Goal: Task Accomplishment & Management: Complete application form

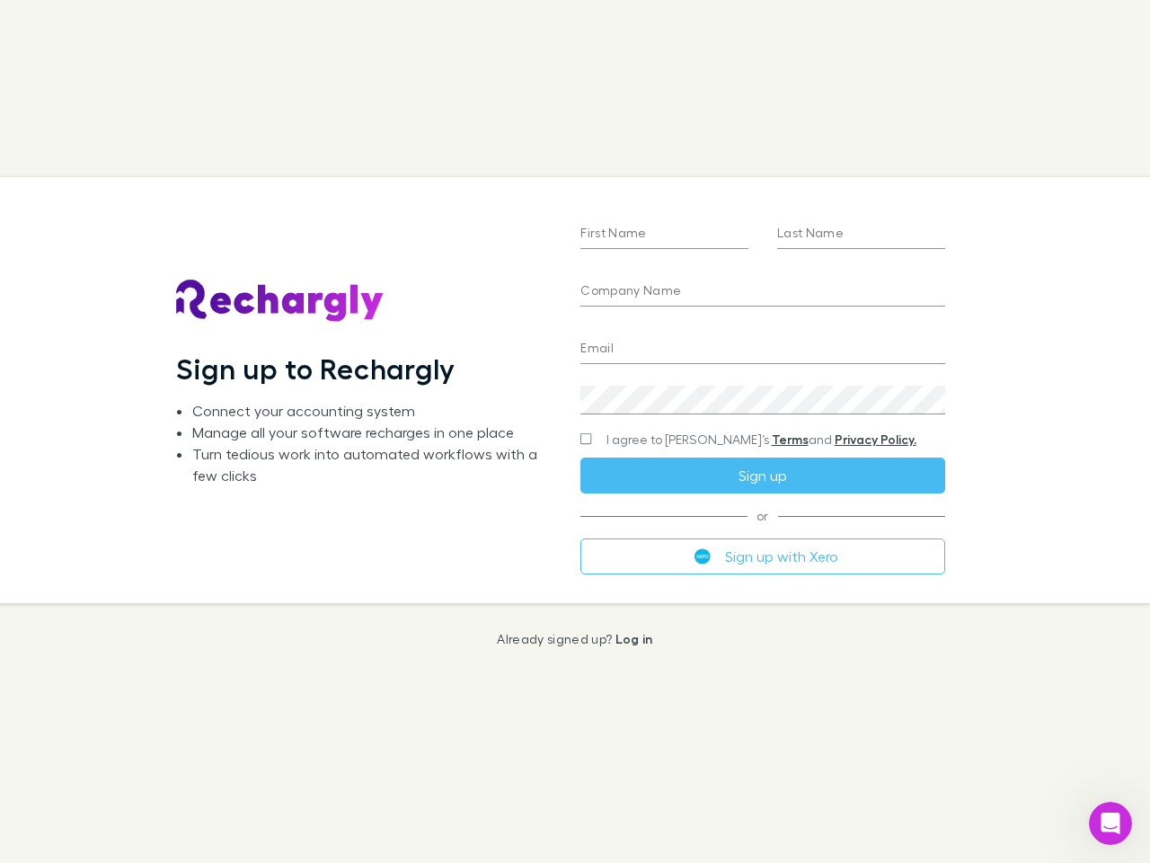
click at [575, 431] on div "First Name Last Name Company Name Email Create a password I agree to Rechargly’…" at bounding box center [762, 389] width 393 height 425
click at [664, 235] on input "First Name" at bounding box center [665, 234] width 168 height 29
click at [861, 235] on input "Last Name" at bounding box center [861, 234] width 168 height 29
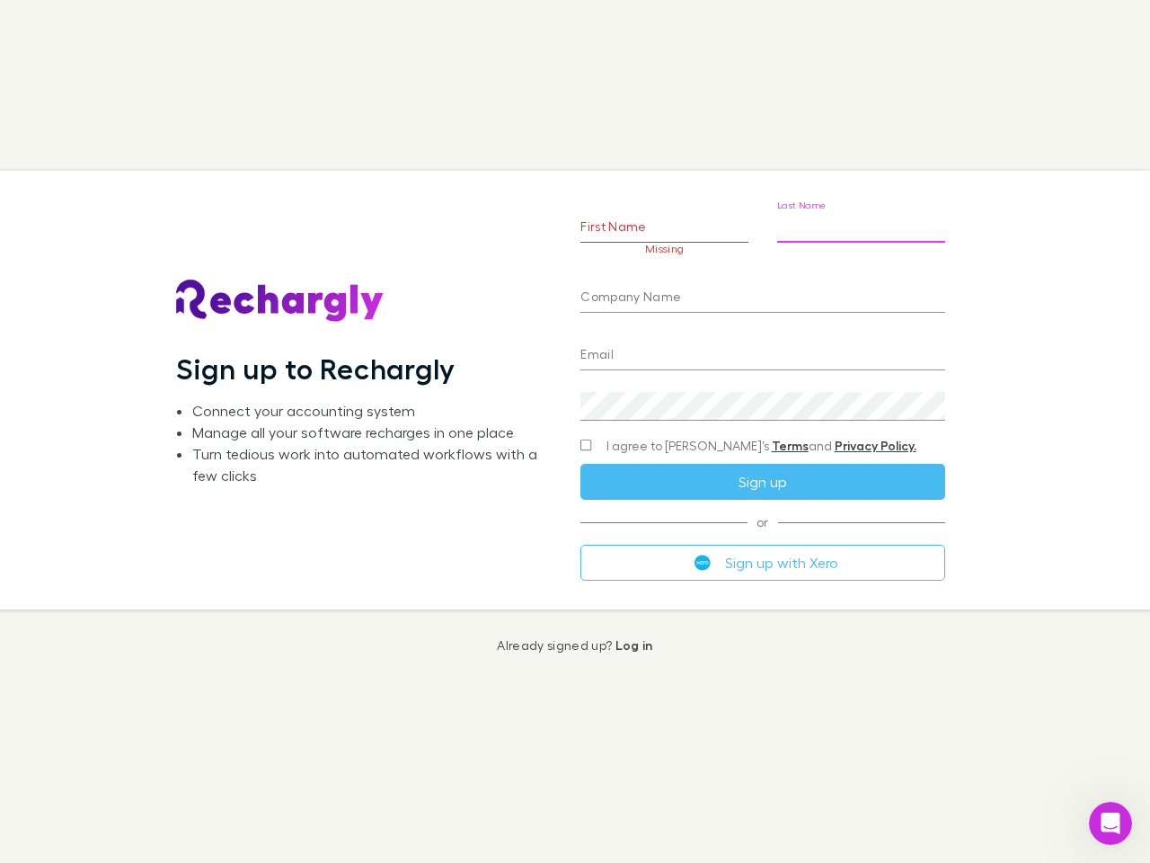
click at [762, 292] on input "Company Name" at bounding box center [763, 298] width 364 height 29
click at [762, 350] on input "Email" at bounding box center [763, 356] width 364 height 29
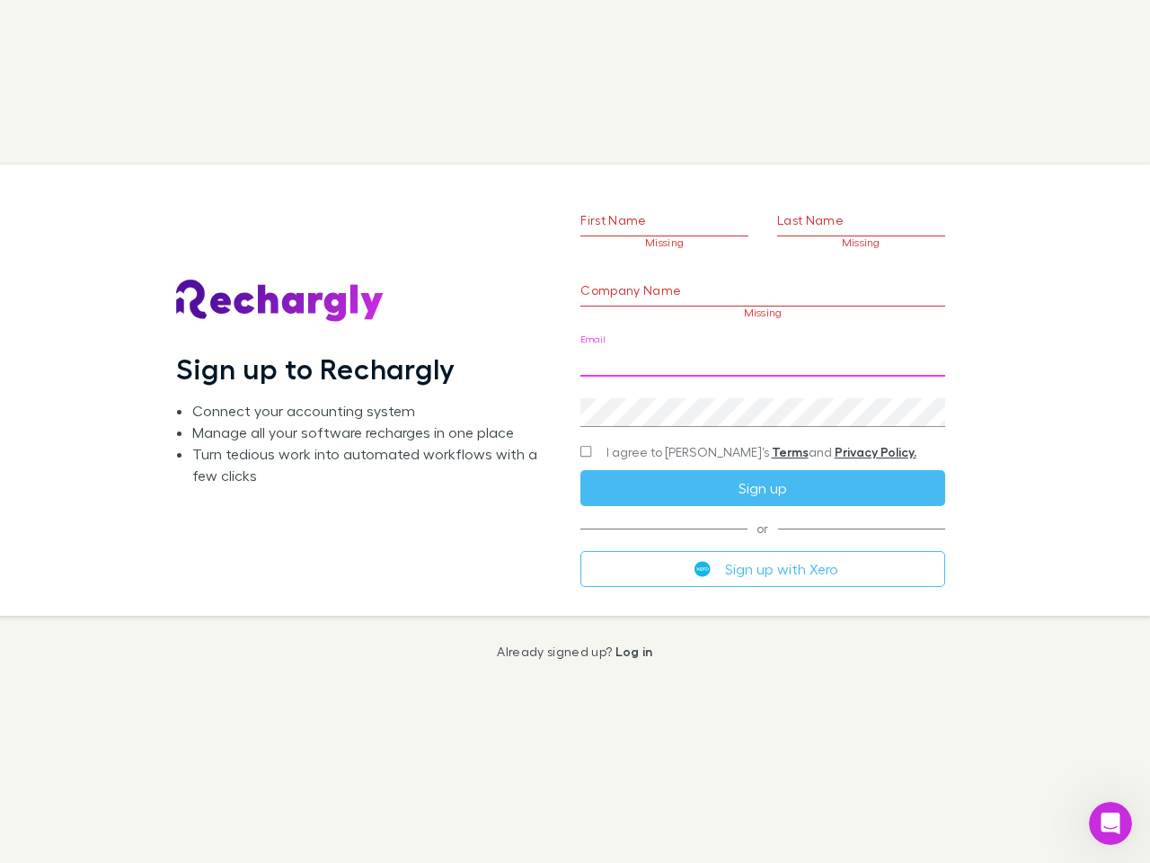
click at [762, 400] on div "Create a password" at bounding box center [763, 405] width 364 height 43
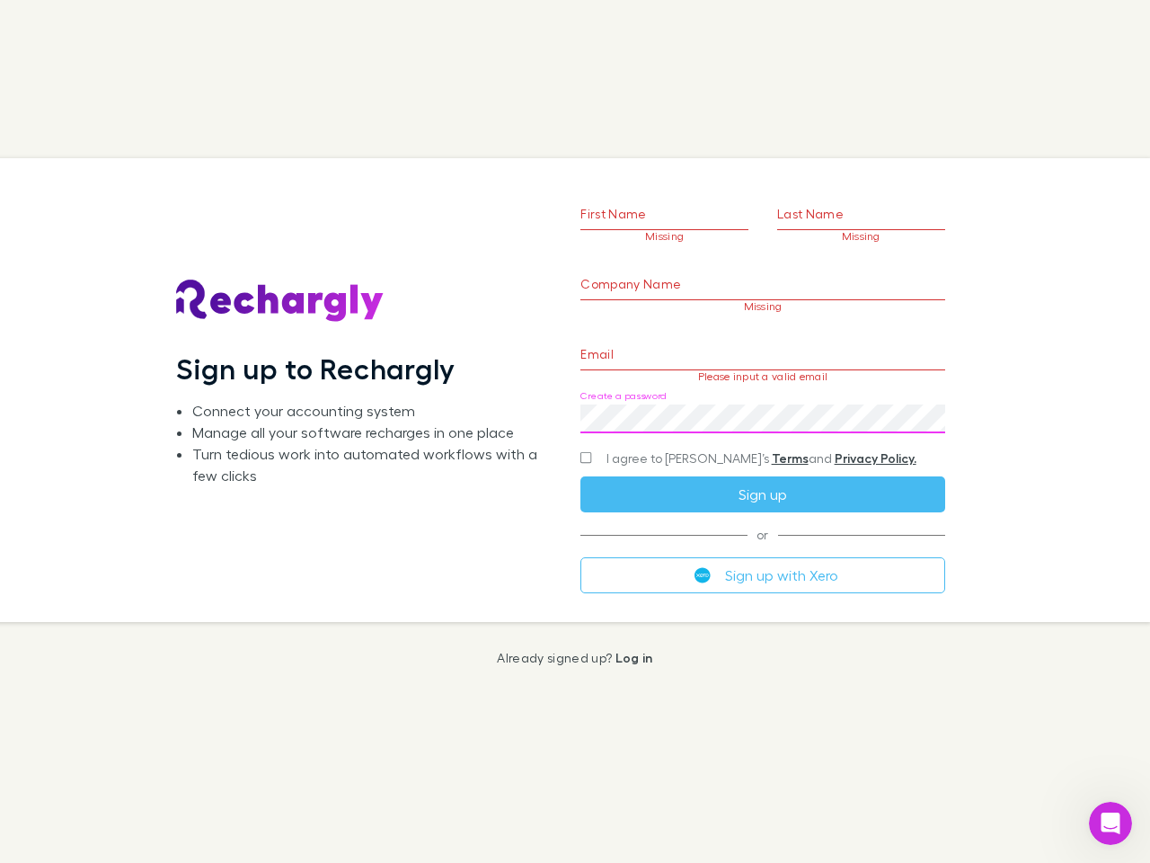
click at [727, 440] on form "First Name Missing Last Name Missing Company Name Missing Email Please input a …" at bounding box center [763, 368] width 364 height 448
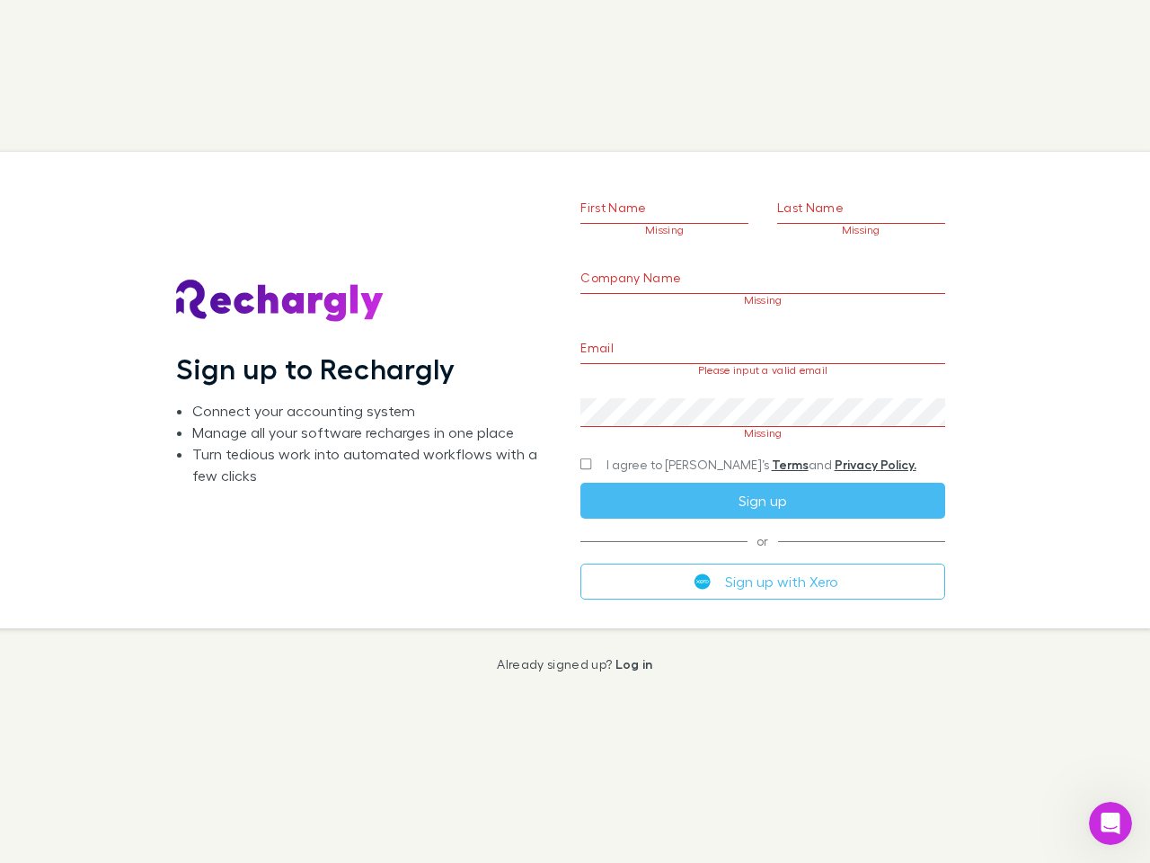
click at [762, 475] on div "I agree to [PERSON_NAME]’s Terms and Privacy Policy." at bounding box center [763, 465] width 364 height 22
click at [762, 556] on form "First Name Missing Last Name Missing Company Name Missing Email Please input a …" at bounding box center [763, 368] width 364 height 461
